Goal: Task Accomplishment & Management: Manage account settings

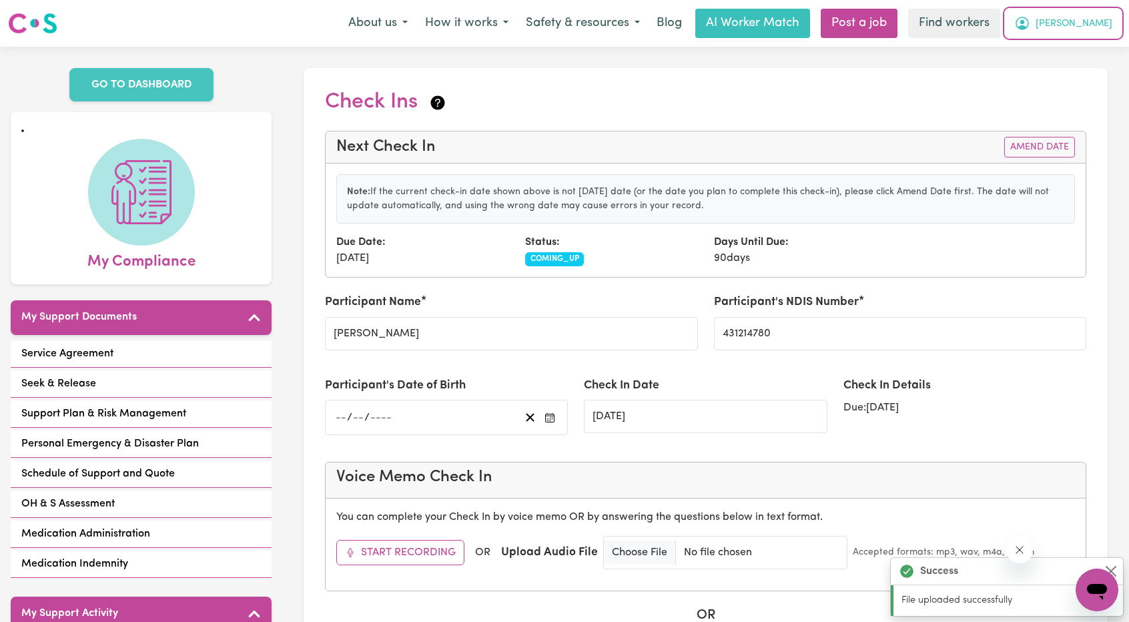
click at [1113, 32] on button "[PERSON_NAME]" at bounding box center [1062, 23] width 115 height 28
click at [1046, 76] on link "Logout" at bounding box center [1067, 76] width 105 height 25
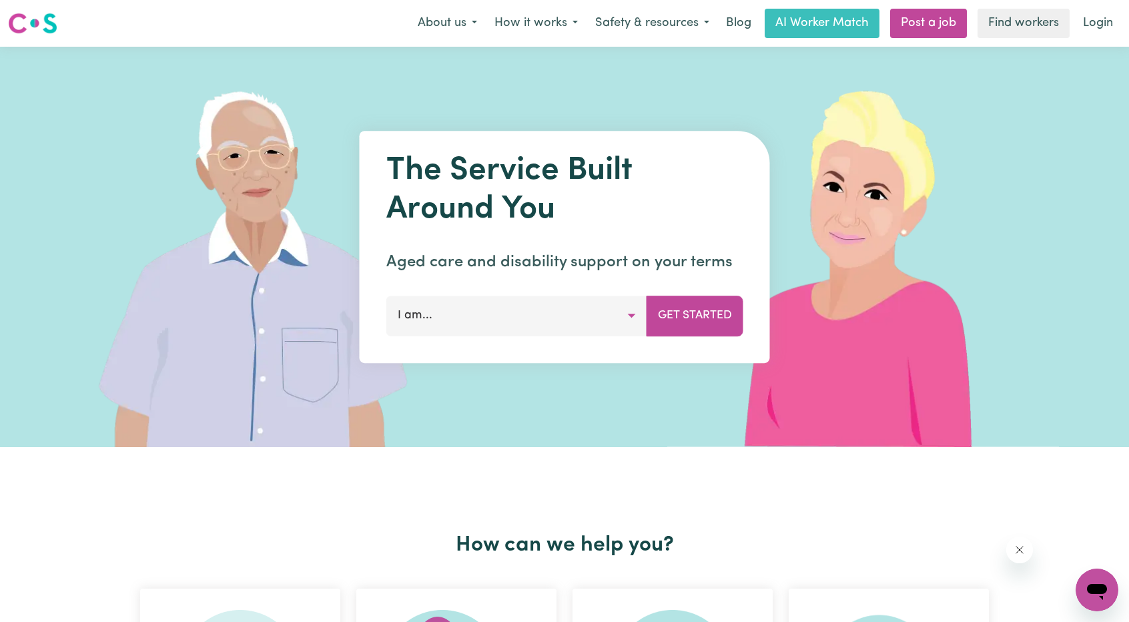
click at [1107, 26] on link "Login" at bounding box center [1098, 23] width 46 height 29
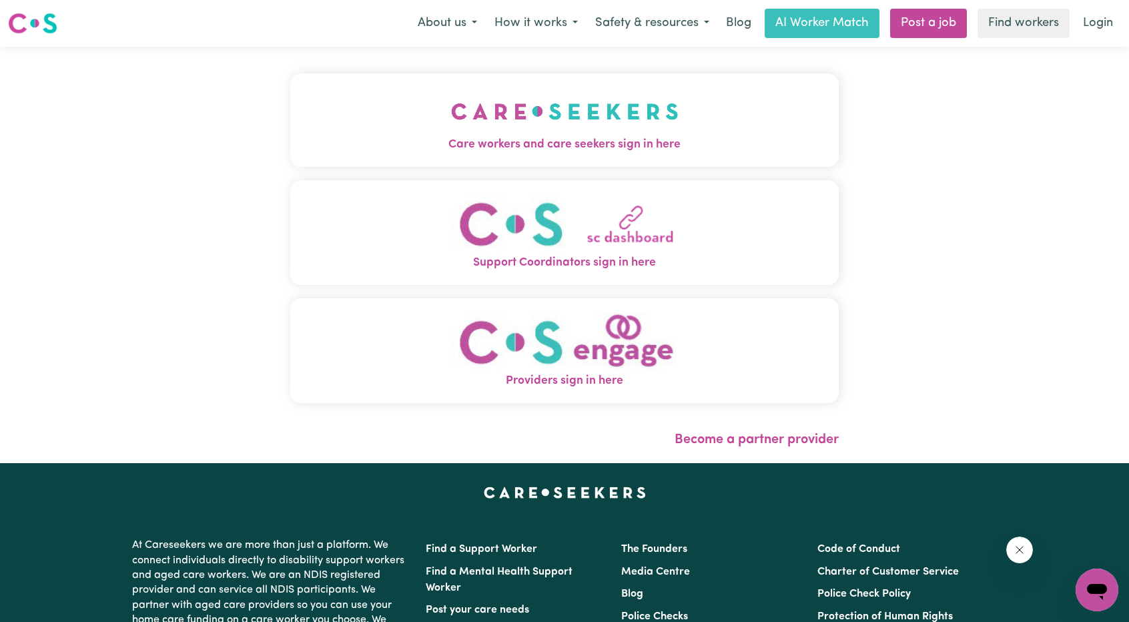
click at [455, 146] on span "Care workers and care seekers sign in here" at bounding box center [564, 144] width 548 height 17
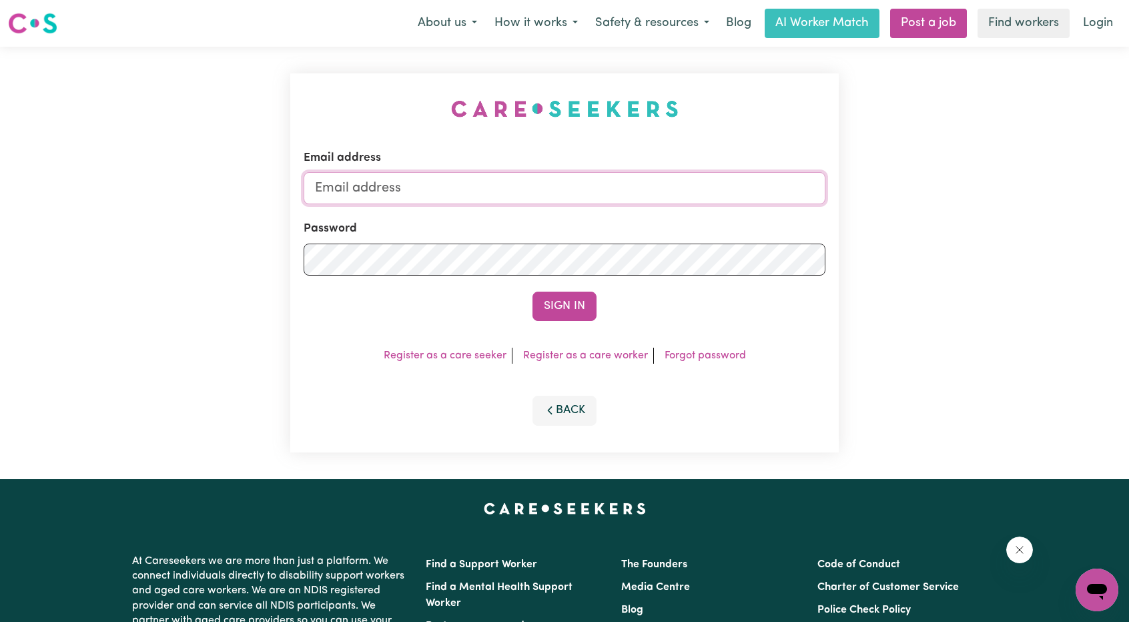
drag, startPoint x: 528, startPoint y: 190, endPoint x: 534, endPoint y: 181, distance: 10.5
click at [528, 190] on input "Email address" at bounding box center [565, 188] width 522 height 32
drag, startPoint x: 382, startPoint y: 184, endPoint x: 769, endPoint y: 207, distance: 387.6
click at [787, 207] on form "Email address [EMAIL_ADDRESS][PERSON_NAME][DOMAIN_NAME] Password Sign In" at bounding box center [565, 234] width 522 height 171
type input "[EMAIL_ADDRESS][DOMAIN_NAME]"
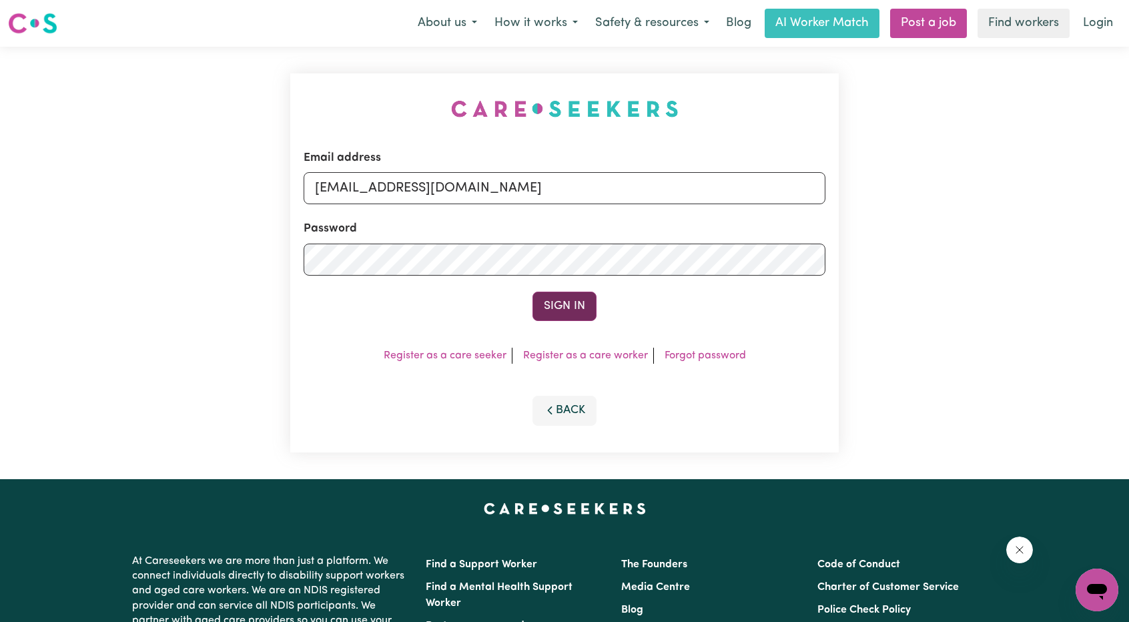
click at [540, 302] on button "Sign In" at bounding box center [564, 306] width 64 height 29
